Goal: Information Seeking & Learning: Understand process/instructions

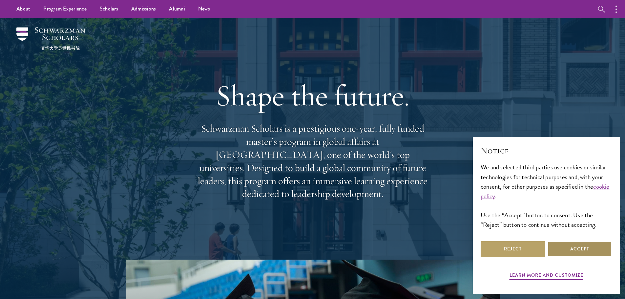
click at [570, 253] on button "Accept" at bounding box center [580, 249] width 64 height 16
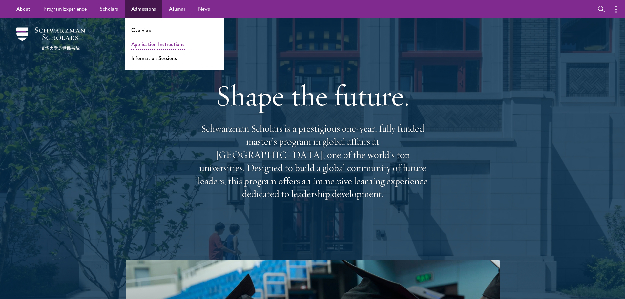
click at [162, 46] on link "Application Instructions" at bounding box center [157, 44] width 53 height 8
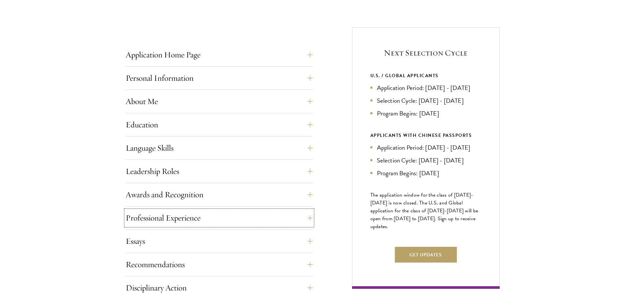
scroll to position [246, 0]
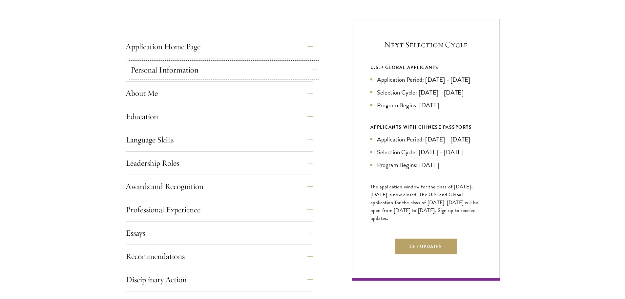
click at [229, 73] on button "Personal Information" at bounding box center [224, 70] width 187 height 16
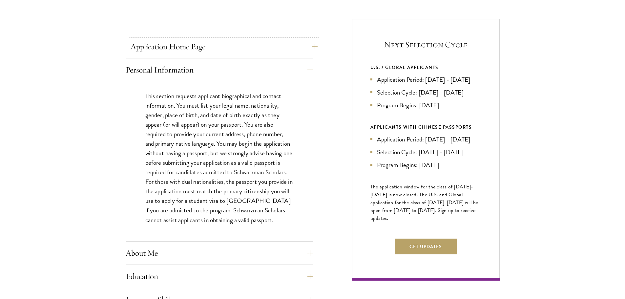
click at [204, 44] on button "Application Home Page" at bounding box center [224, 47] width 187 height 16
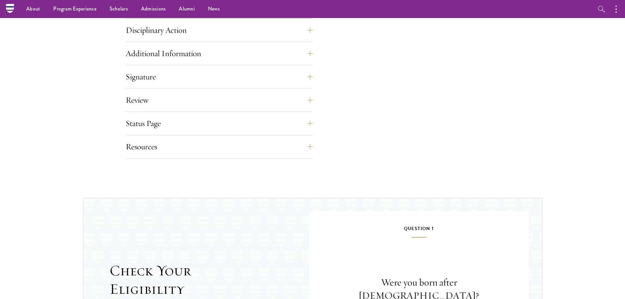
scroll to position [739, 0]
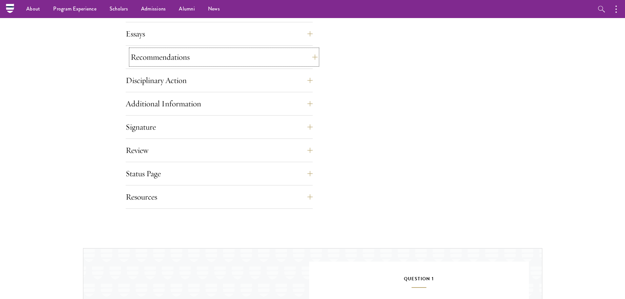
click at [157, 54] on button "Recommendations" at bounding box center [224, 57] width 187 height 16
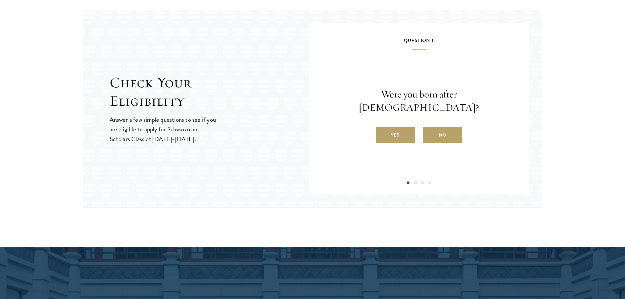
scroll to position [1237, 0]
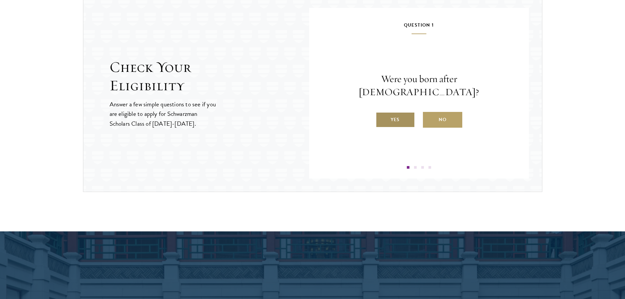
click at [408, 117] on label "Yes" at bounding box center [395, 120] width 39 height 16
click at [382, 117] on input "Yes" at bounding box center [379, 116] width 6 height 6
click at [402, 120] on label "Yes" at bounding box center [395, 120] width 39 height 16
click at [382, 118] on input "Yes" at bounding box center [379, 116] width 6 height 6
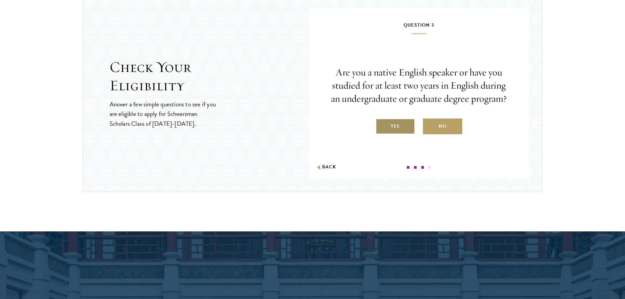
click at [401, 124] on label "Yes" at bounding box center [395, 126] width 39 height 16
click at [382, 124] on input "Yes" at bounding box center [379, 122] width 6 height 6
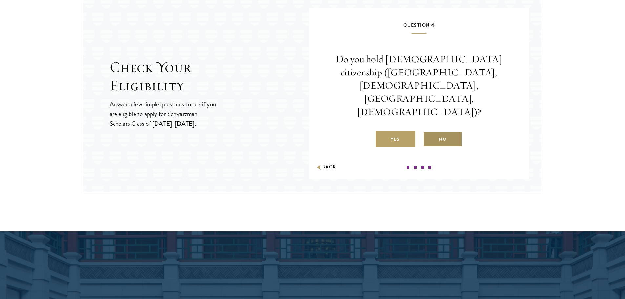
click at [450, 131] on label "No" at bounding box center [442, 139] width 39 height 16
click at [429, 132] on input "No" at bounding box center [426, 135] width 6 height 6
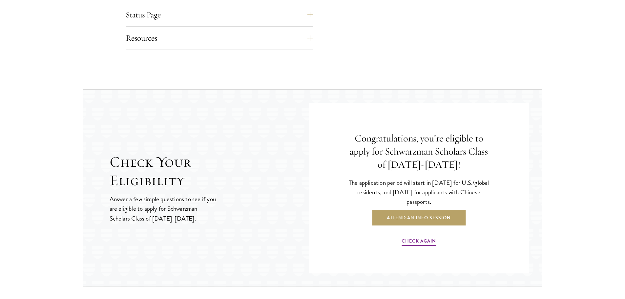
scroll to position [1160, 0]
